Goal: Find specific page/section: Find specific page/section

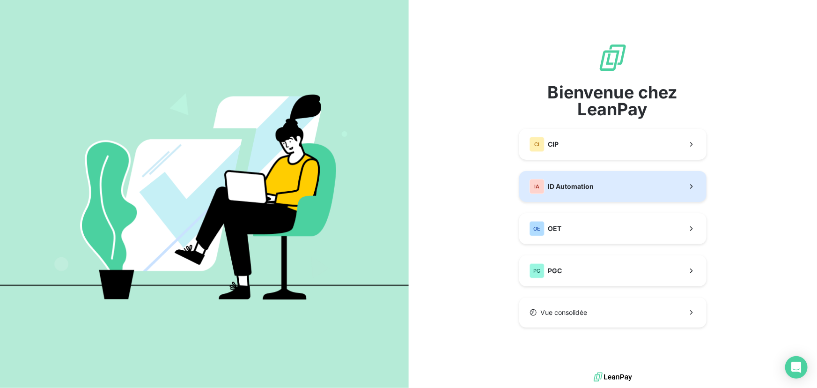
click at [580, 186] on span "ID Automation" at bounding box center [571, 186] width 46 height 9
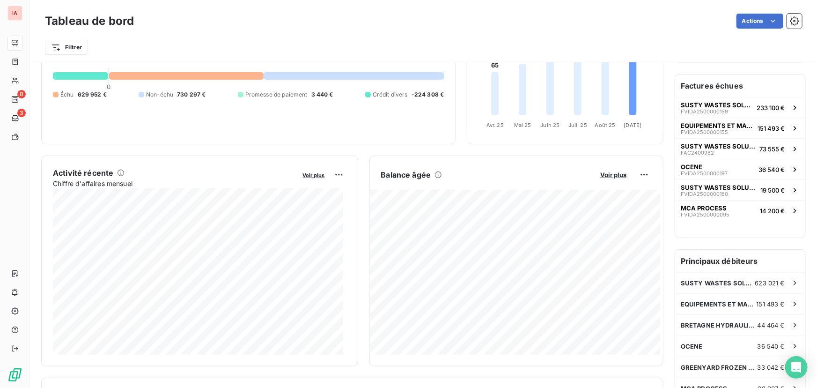
scroll to position [129, 0]
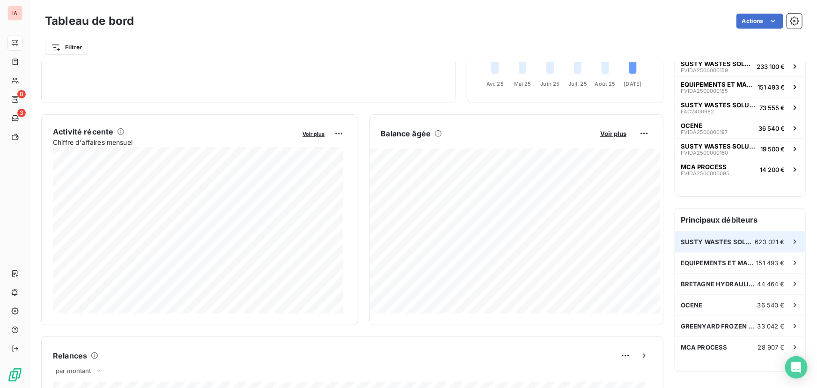
click at [726, 241] on span "SUSTY WASTES SOLUTIONS [GEOGRAPHIC_DATA] (SWS FRANCE)" at bounding box center [718, 241] width 74 height 7
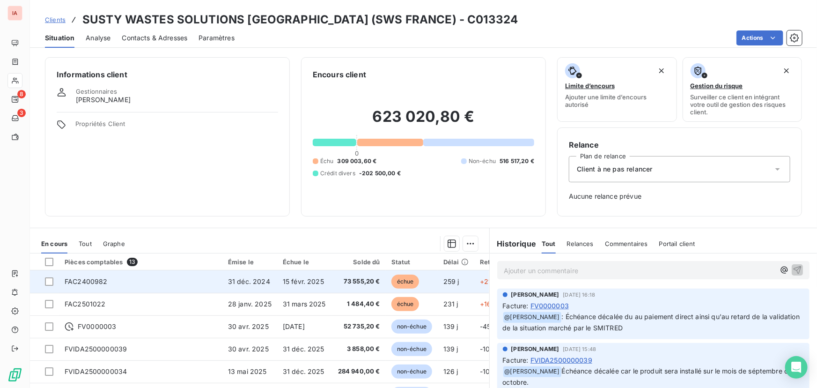
click at [356, 278] on span "73 555,20 €" at bounding box center [358, 281] width 43 height 9
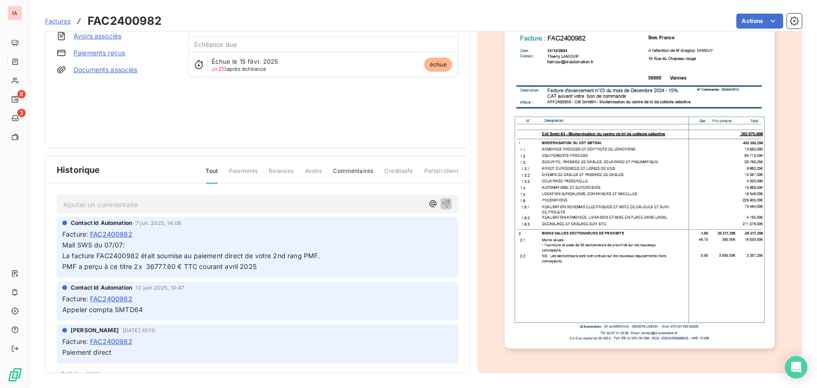
click at [608, 95] on img "button" at bounding box center [640, 157] width 270 height 381
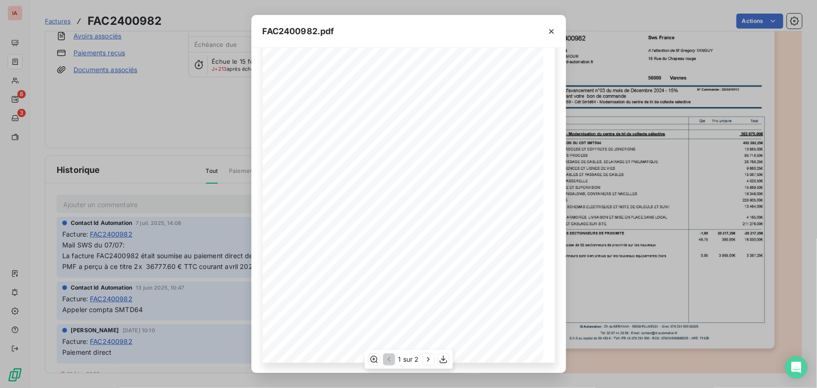
scroll to position [94, 0]
click at [429, 359] on icon "button" at bounding box center [428, 359] width 2 height 4
click at [551, 29] on icon "button" at bounding box center [551, 31] width 9 height 9
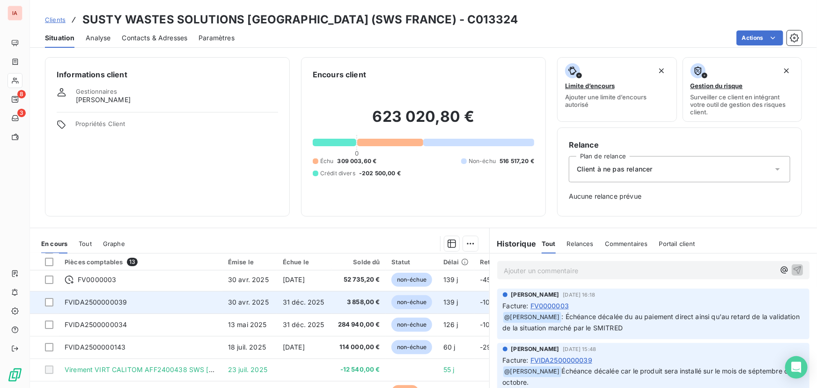
click at [303, 301] on span "31 déc. 2025" at bounding box center [304, 302] width 42 height 8
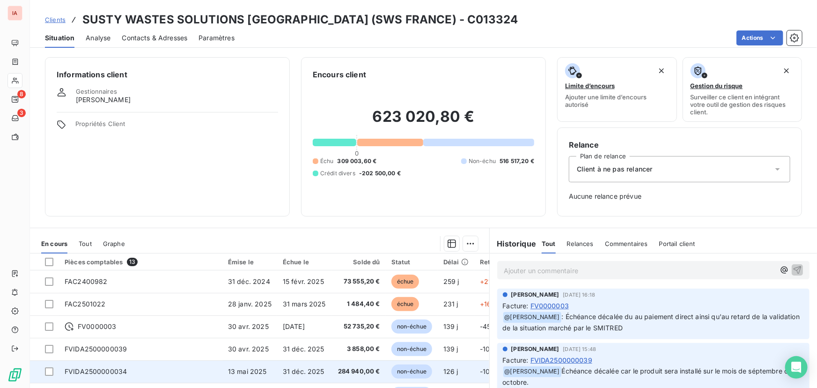
click at [295, 368] on span "31 déc. 2025" at bounding box center [304, 371] width 42 height 8
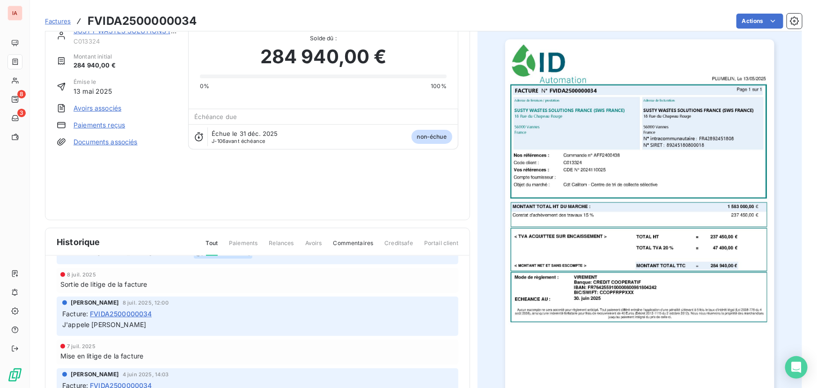
scroll to position [43, 0]
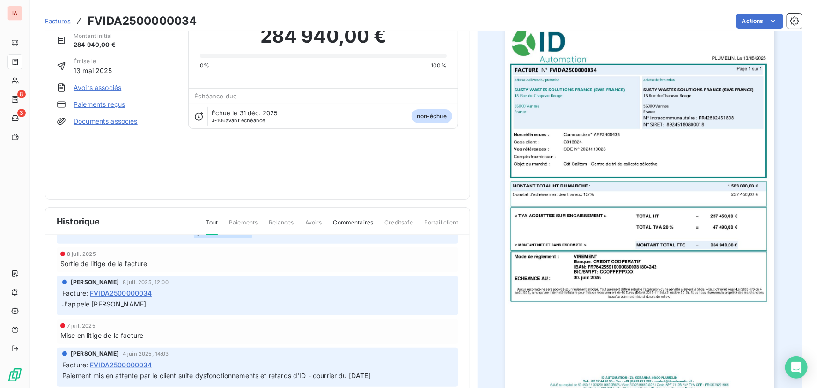
click at [292, 168] on div "SUSTY WASTES SOLUTIONS [GEOGRAPHIC_DATA] (SWS [GEOGRAPHIC_DATA]) C013324 Montan…" at bounding box center [258, 97] width 402 height 182
